Goal: Information Seeking & Learning: Check status

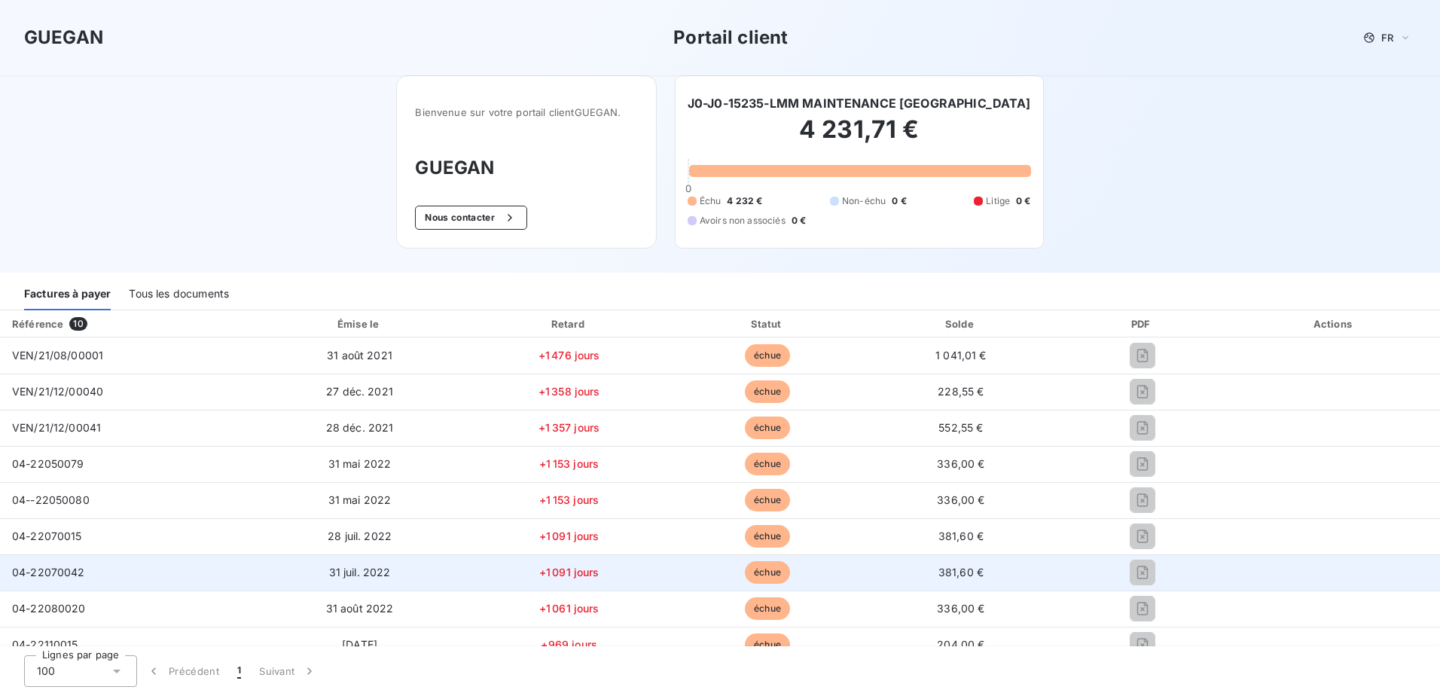
scroll to position [255, 0]
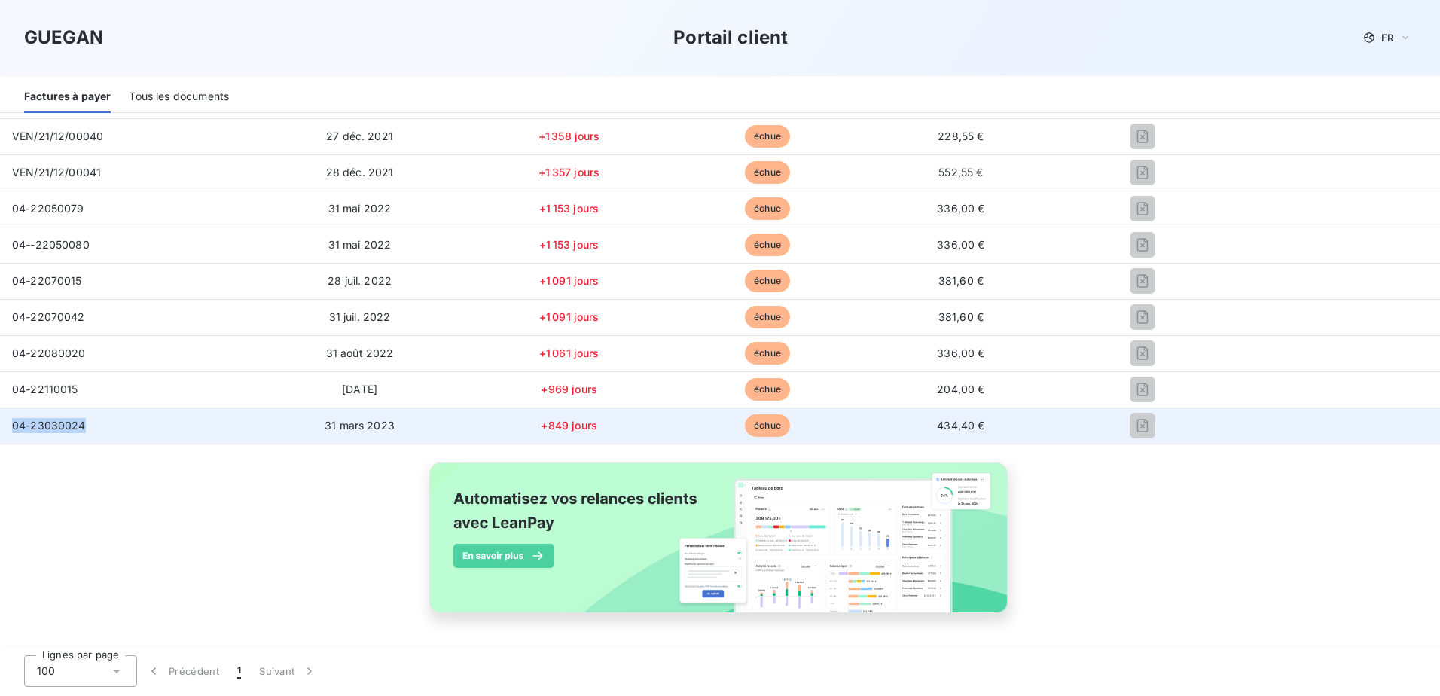
drag, startPoint x: 105, startPoint y: 425, endPoint x: 5, endPoint y: 433, distance: 99.8
click at [5, 433] on td "04-23030024" at bounding box center [125, 426] width 251 height 36
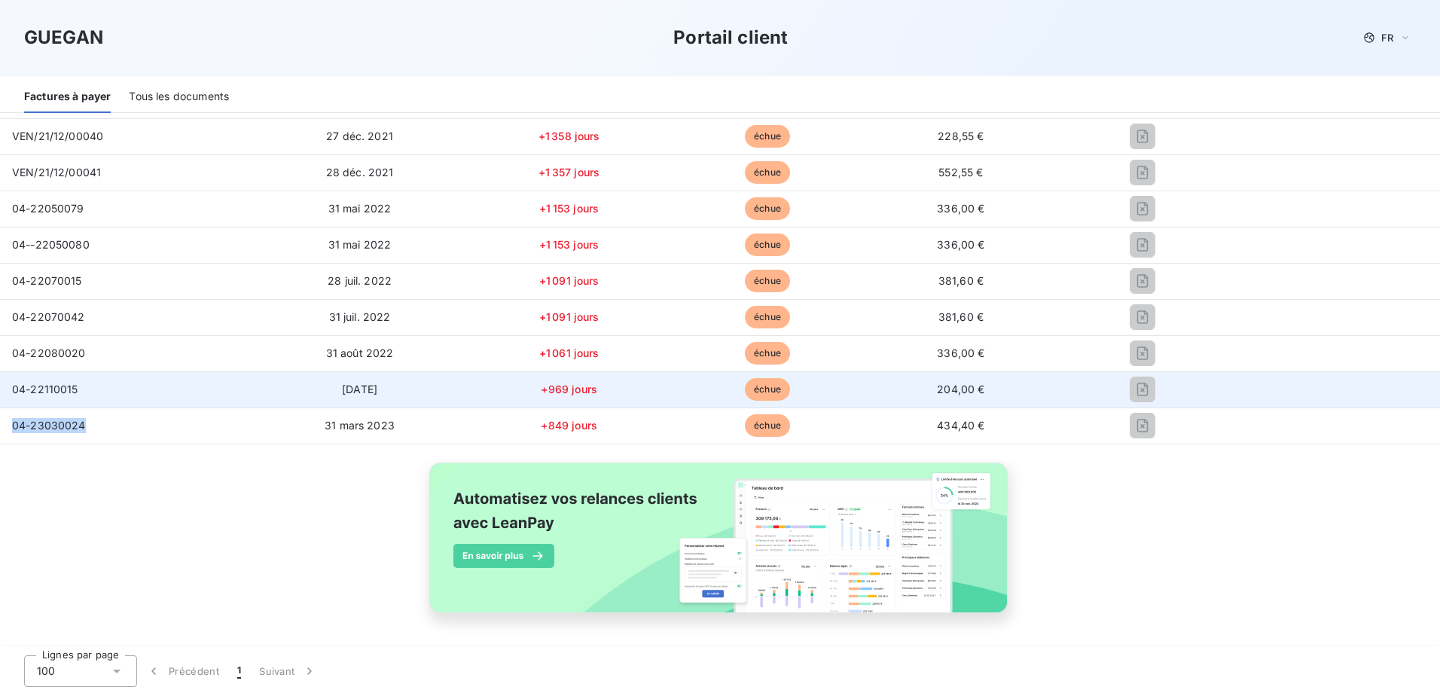
copy span "04-23030024"
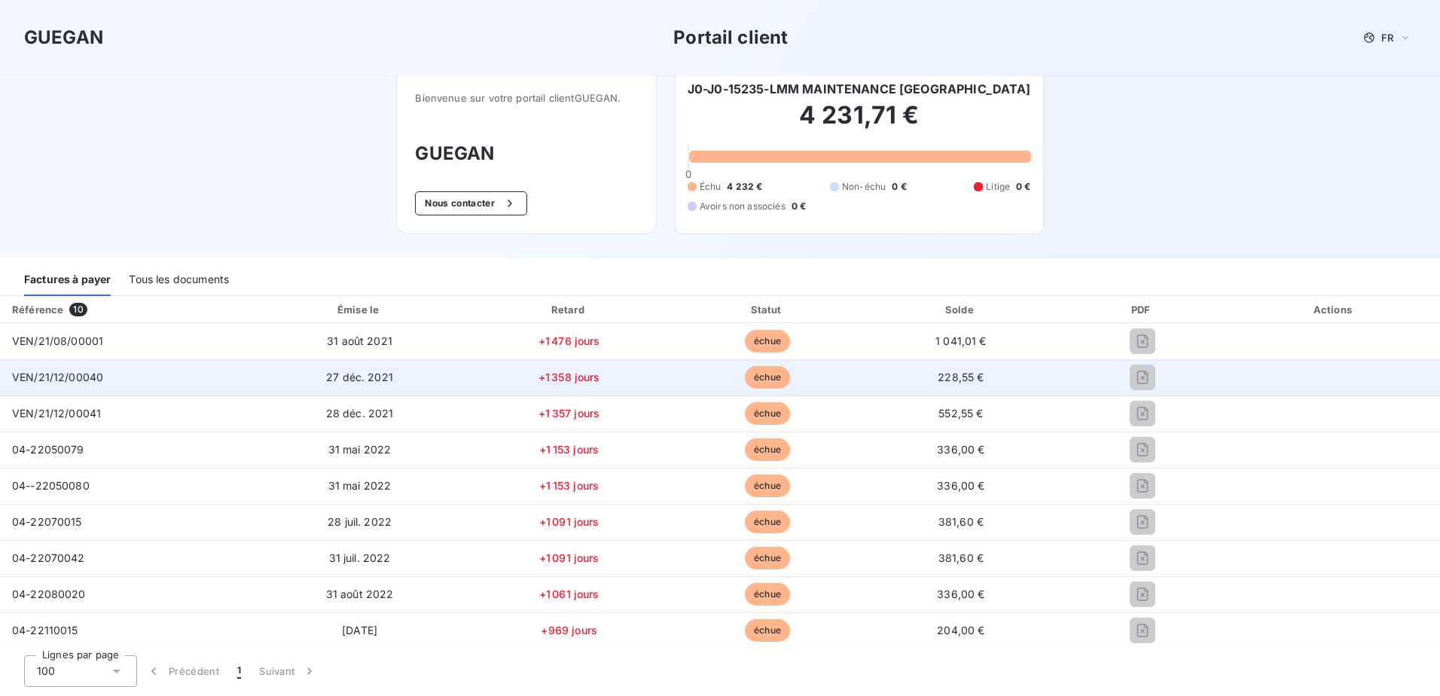
scroll to position [0, 0]
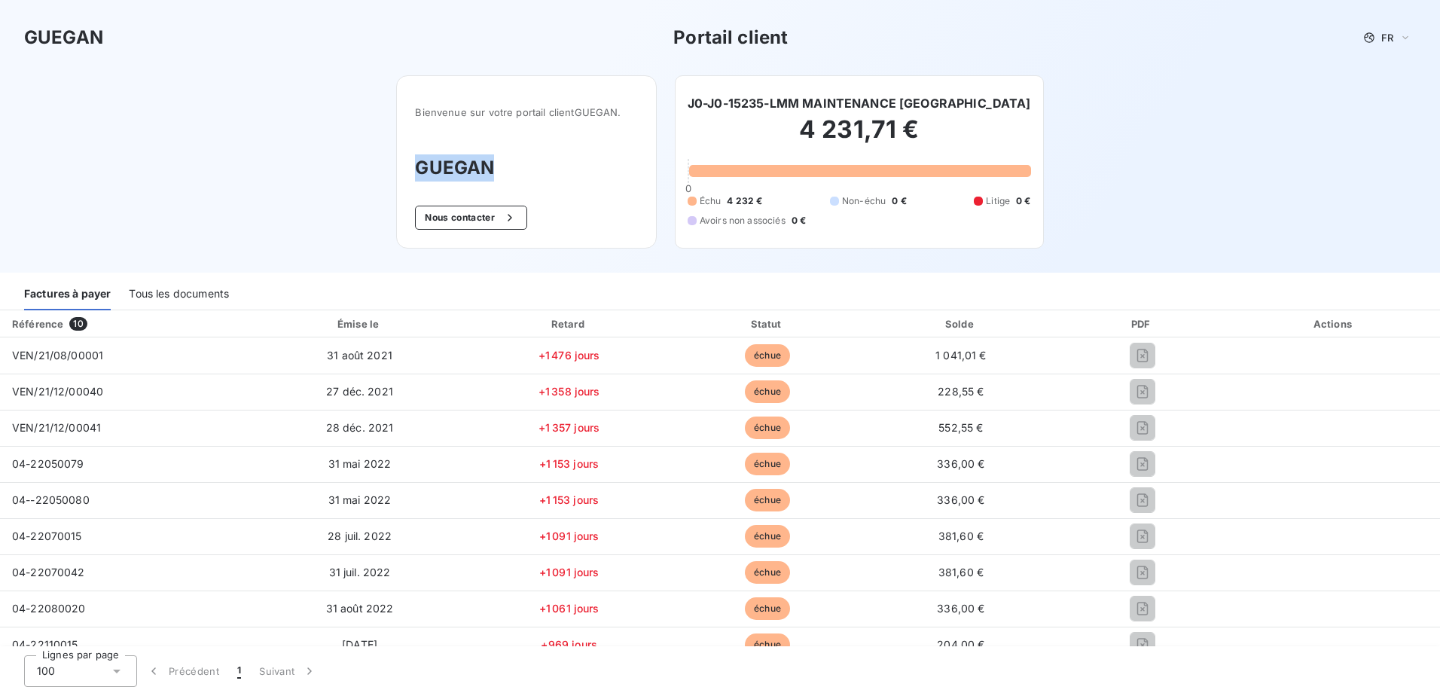
drag, startPoint x: 498, startPoint y: 168, endPoint x: 410, endPoint y: 163, distance: 88.3
click at [410, 163] on div "Bienvenue sur votre portail client GUEGAN . GUEGAN Nous contacter" at bounding box center [526, 161] width 260 height 173
copy h3 "GUEGAN"
click at [170, 285] on div "Tous les documents" at bounding box center [179, 295] width 100 height 32
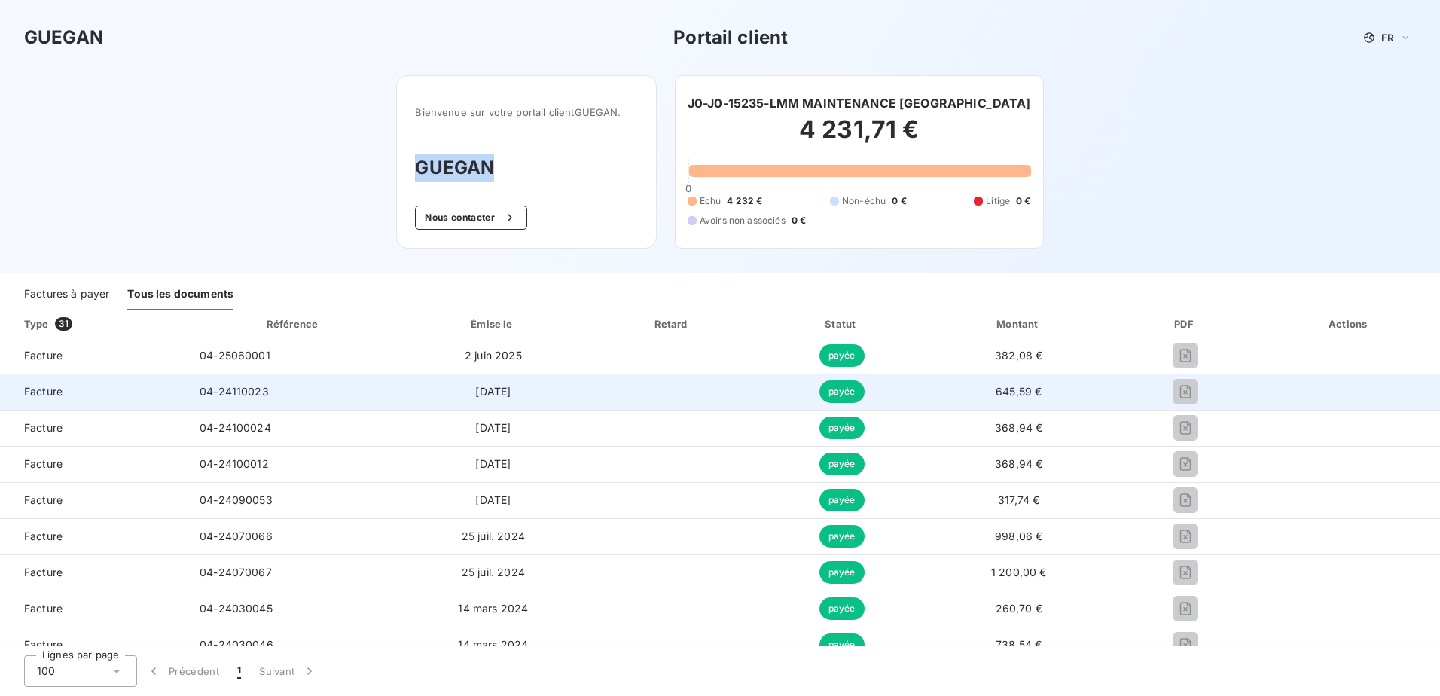
scroll to position [452, 0]
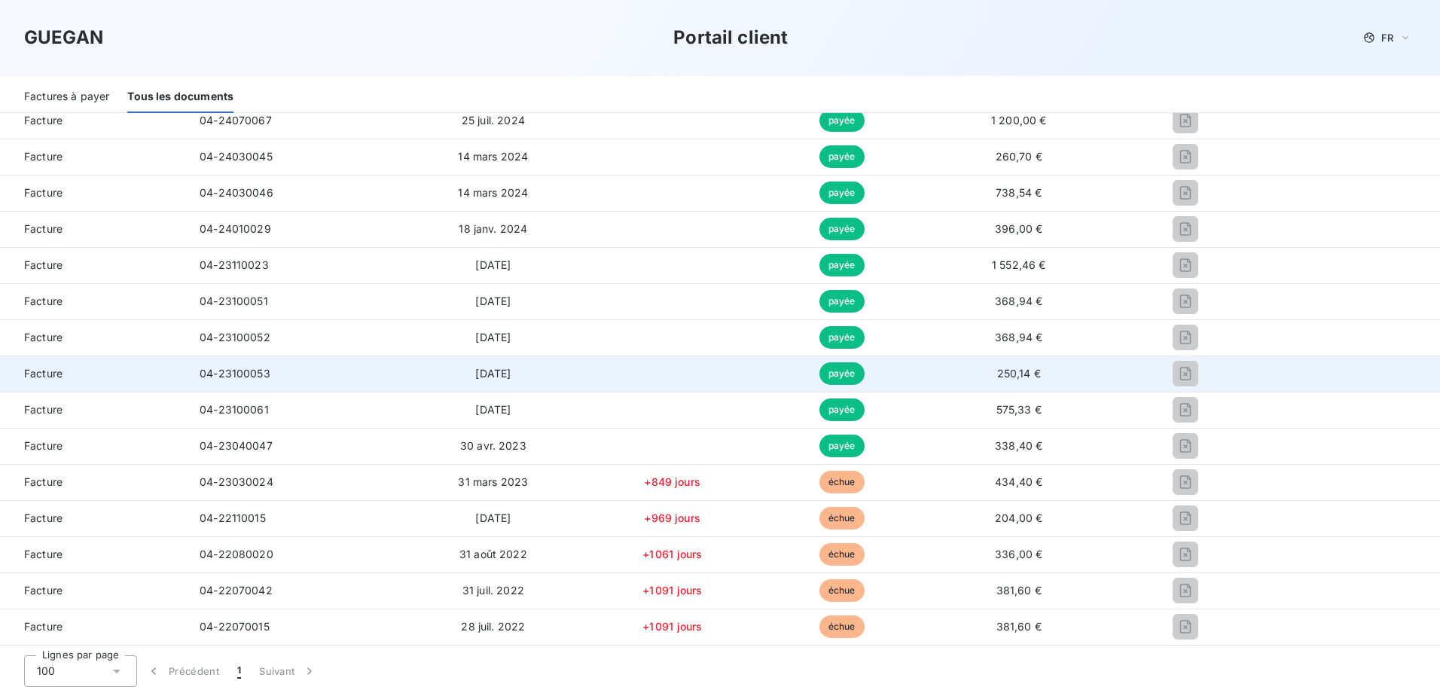
click at [247, 372] on span "04-23100053" at bounding box center [235, 373] width 71 height 13
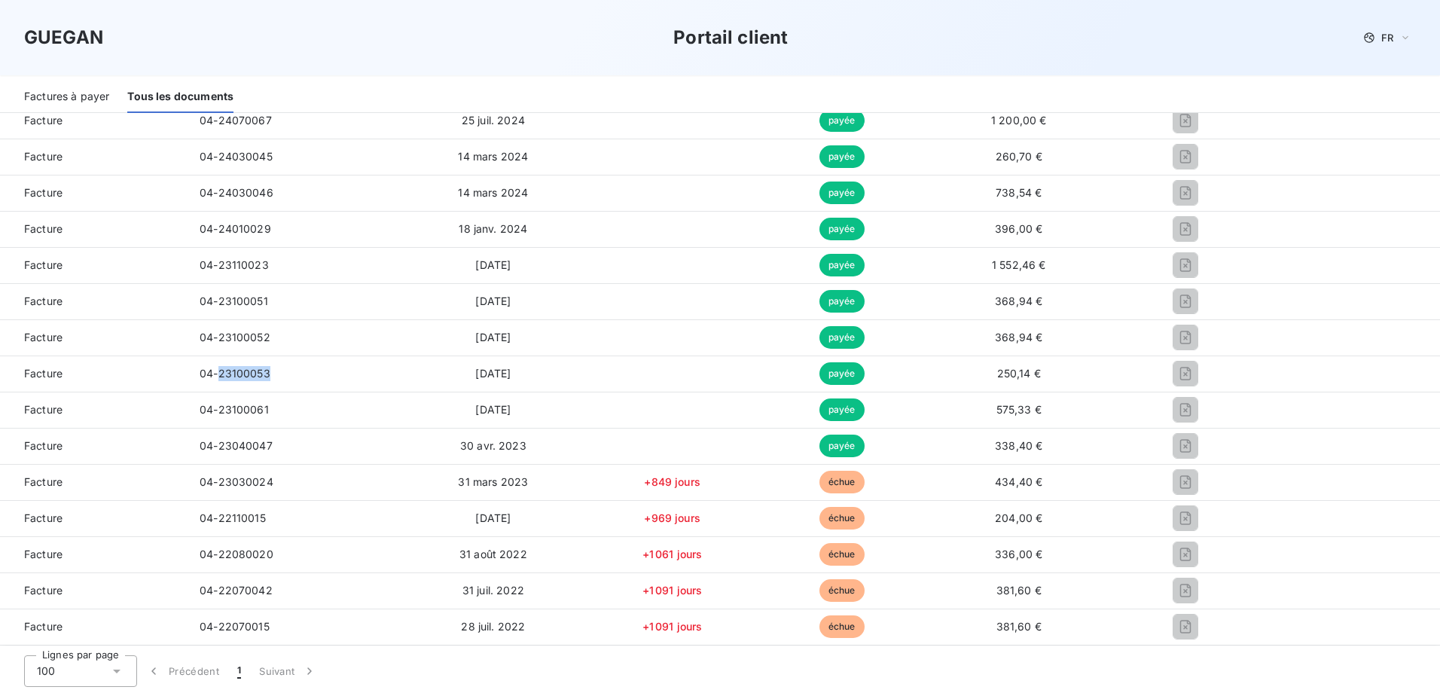
copy span "23100053"
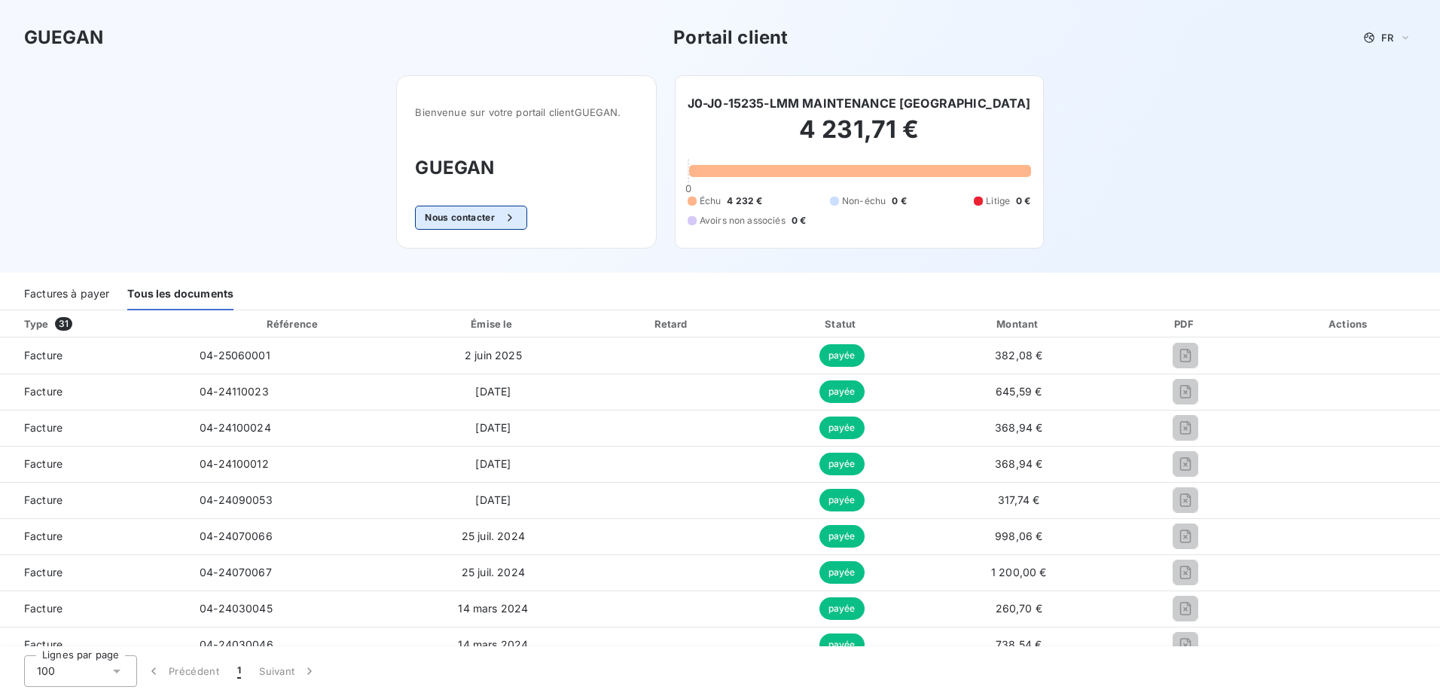
click at [503, 221] on icon "button" at bounding box center [510, 217] width 15 height 15
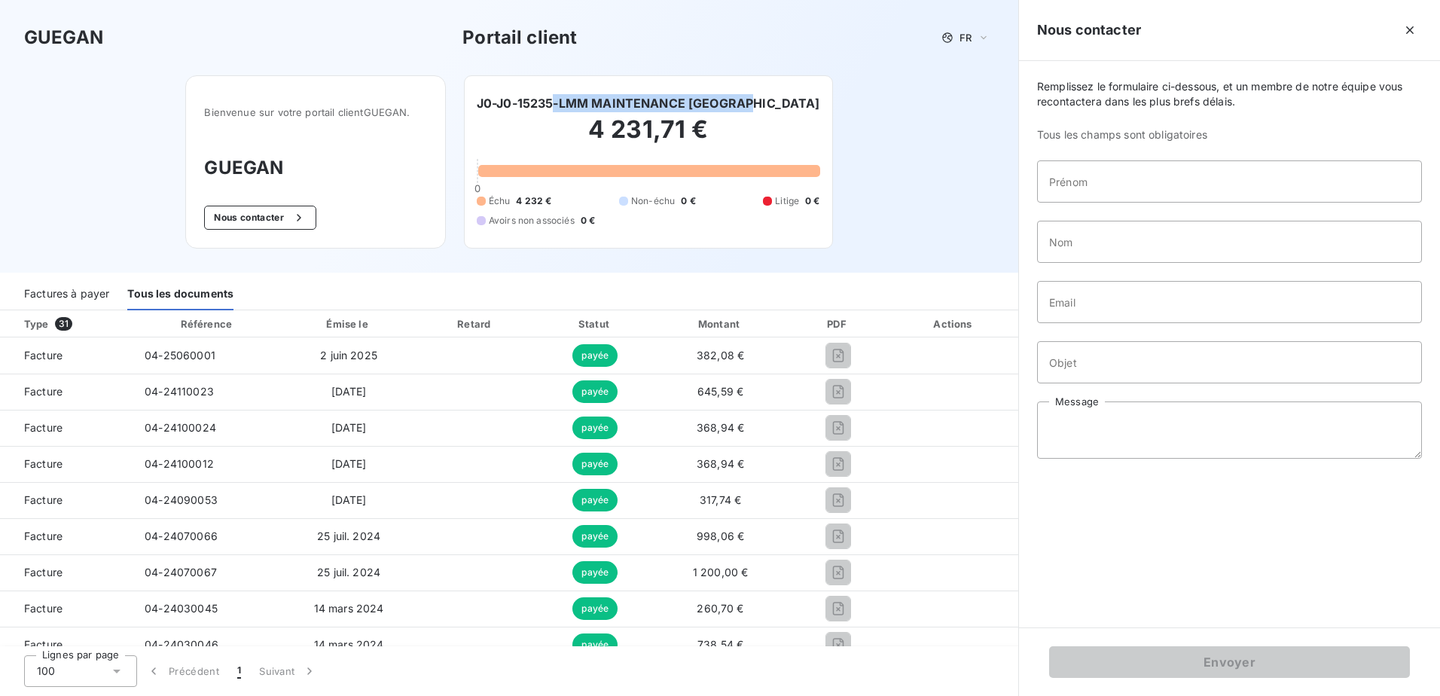
drag, startPoint x: 611, startPoint y: 100, endPoint x: 811, endPoint y: 99, distance: 199.6
click at [811, 99] on div "J0-J0-15235-LMM MAINTENANCE [GEOGRAPHIC_DATA]" at bounding box center [649, 103] width 344 height 18
drag, startPoint x: 811, startPoint y: 99, endPoint x: 787, endPoint y: 102, distance: 23.5
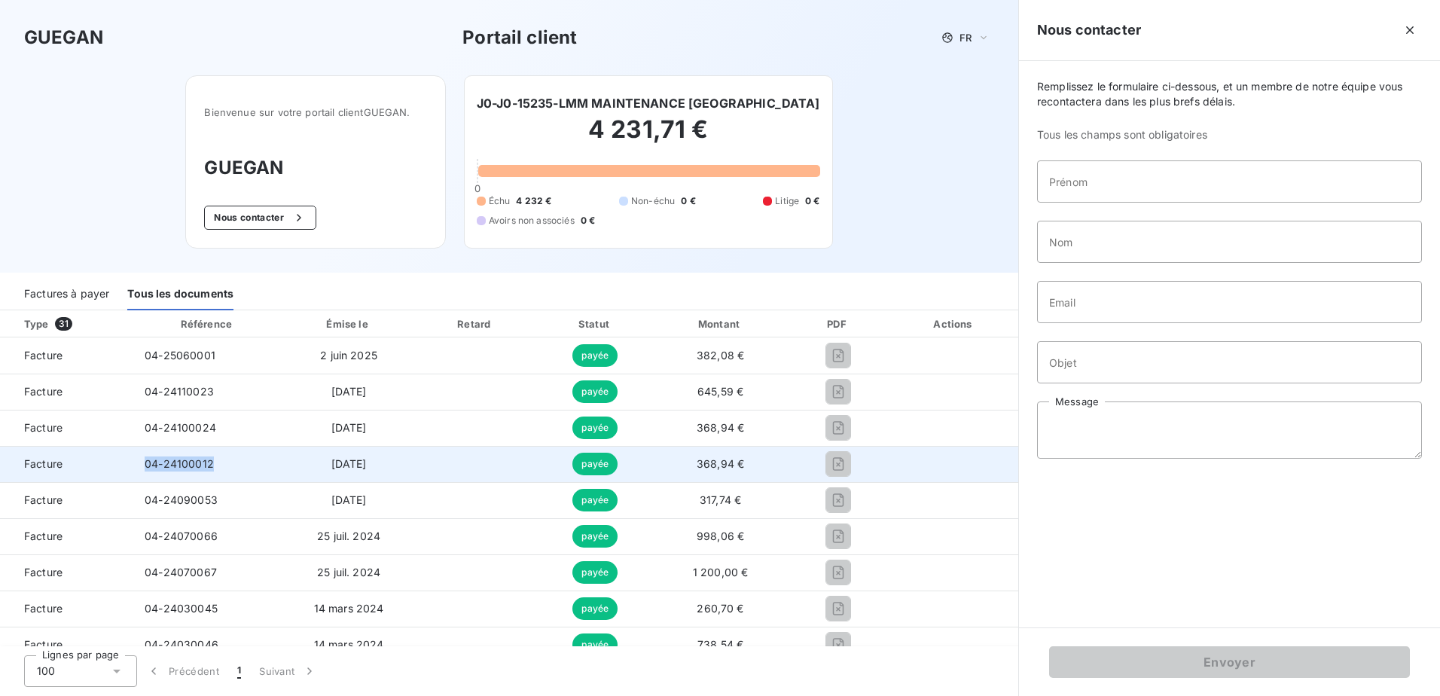
drag, startPoint x: 226, startPoint y: 466, endPoint x: 142, endPoint y: 470, distance: 83.7
click at [142, 470] on td "04-24100012" at bounding box center [208, 464] width 150 height 36
copy span "04-24100012"
